Goal: Browse casually

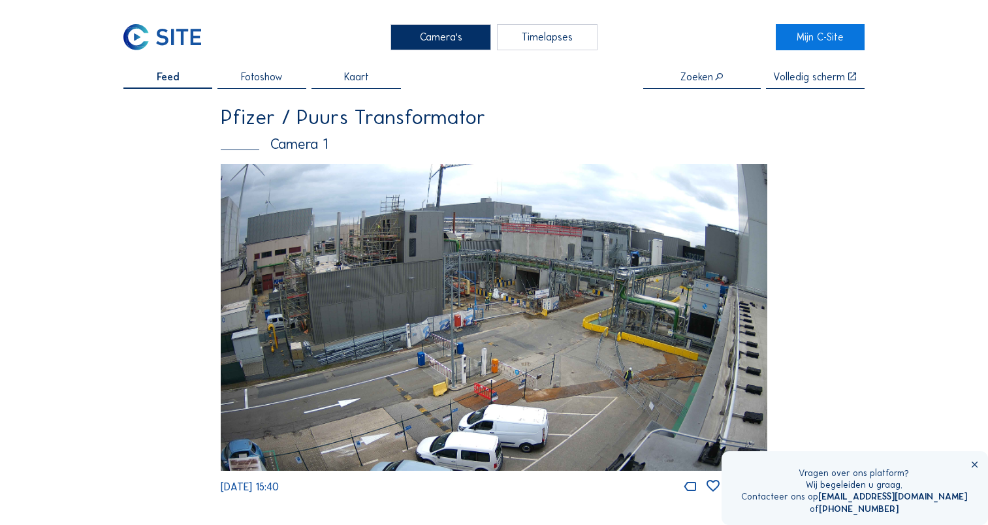
scroll to position [65, 0]
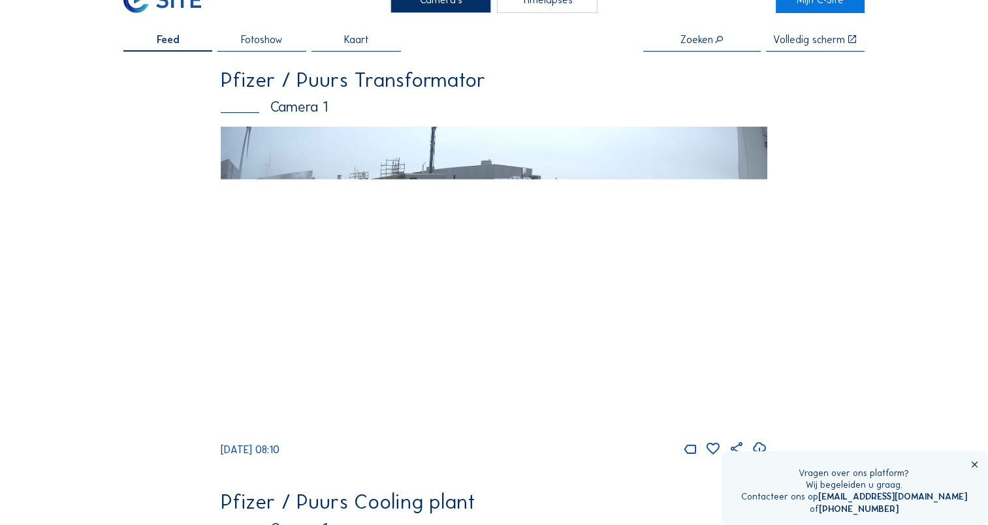
scroll to position [37, 0]
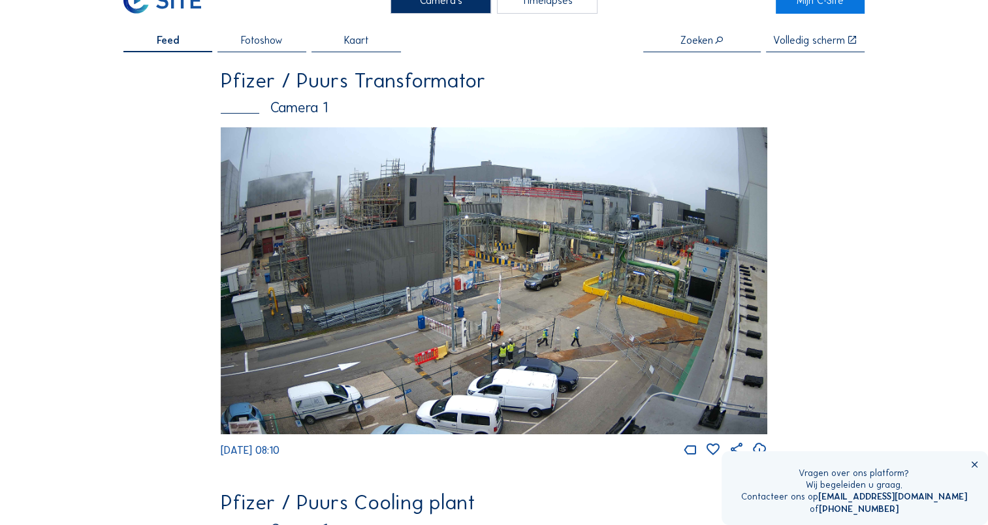
click at [666, 342] on img at bounding box center [494, 281] width 547 height 308
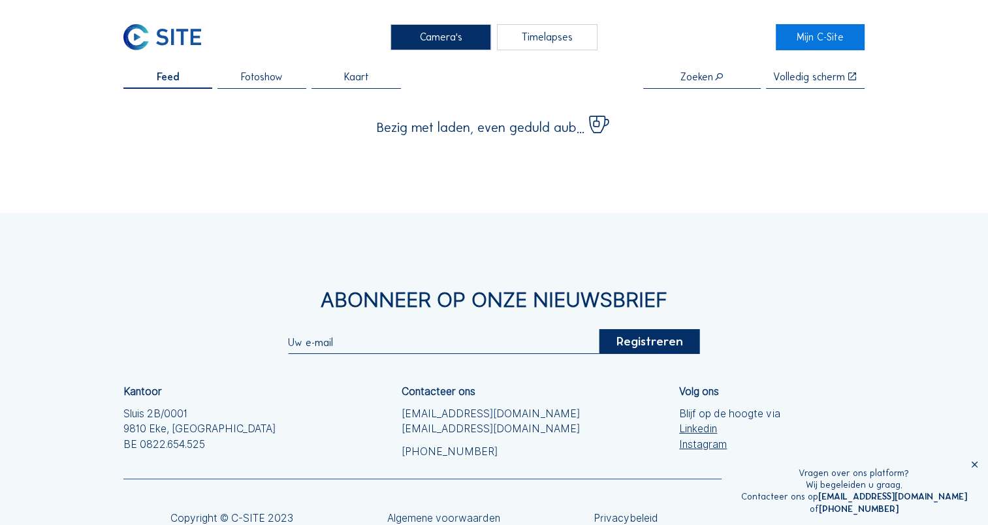
scroll to position [37, 0]
